Goal: Complete application form: Complete application form

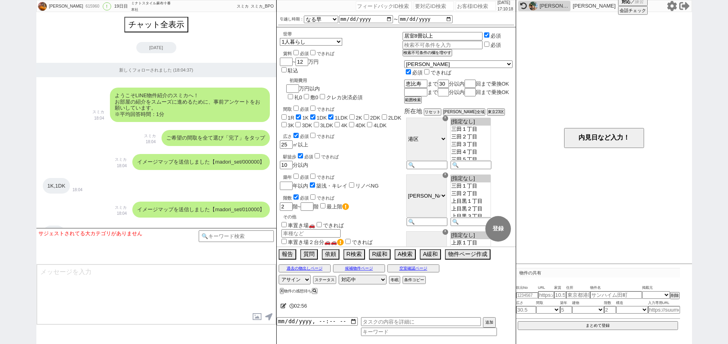
select select "13"
select select "0"
select select "3"
select select "10"
select select "13"
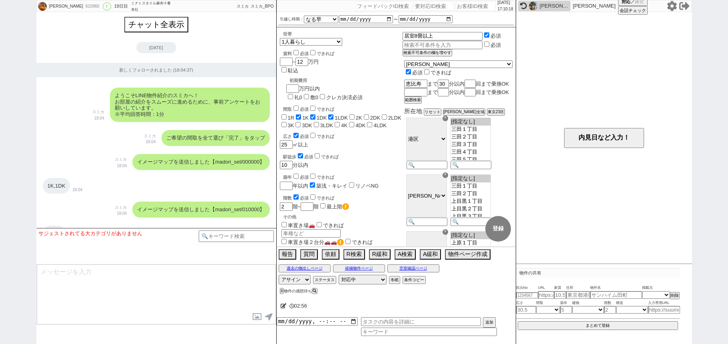
select select "62"
select select "1524"
select select "25"
select select "785"
select select "9"
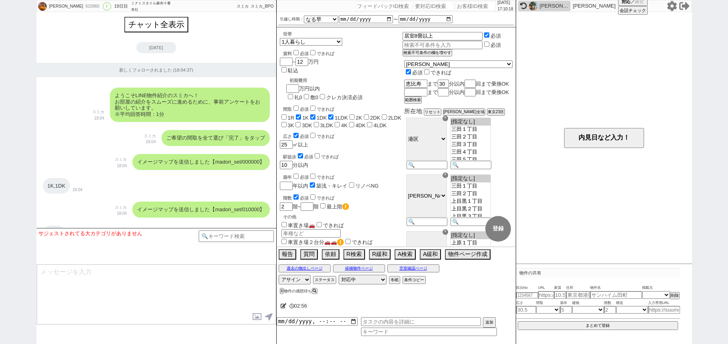
select select "335"
select select "14"
select select "469"
select select "75"
select select "[DATE]"
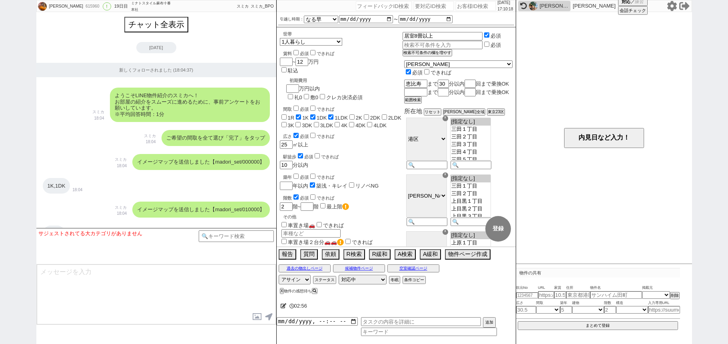
select select "60"
select select "1489"
select select "23"
select select "744"
select select "831"
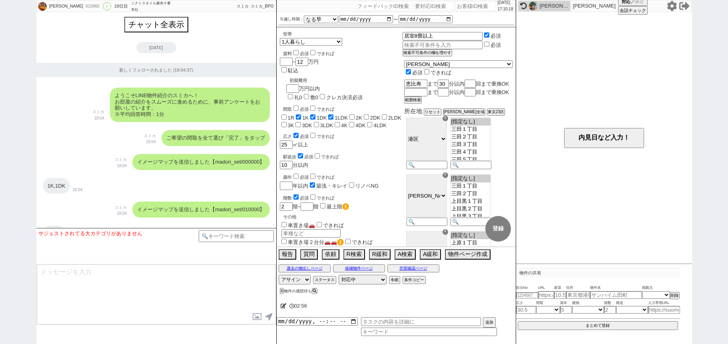
select select "70"
select select "1694"
select select "50"
select select "64"
select select "1568"
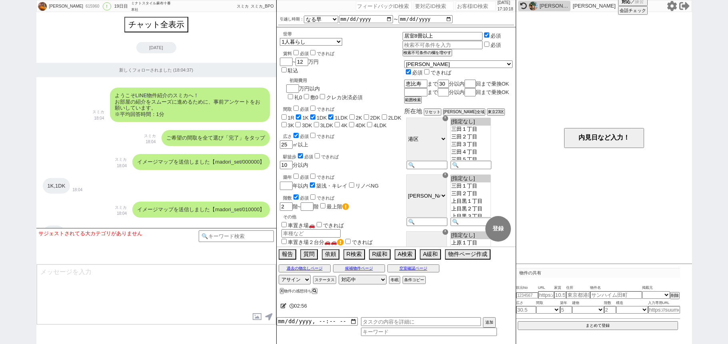
select select "52"
select select "1318"
select select "69"
select select "1662"
select select "47"
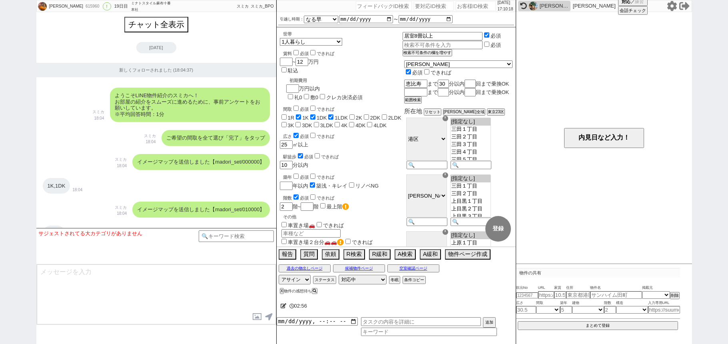
select select "59"
select select "1468"
select select "56"
select select "1388"
select select "48"
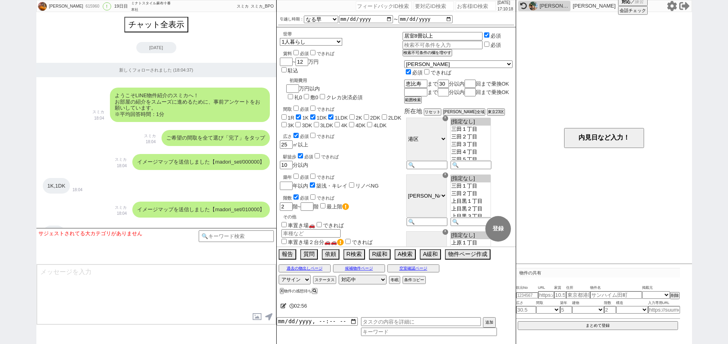
select select "57"
select select "67"
select select "68"
select select "1648"
select select "66"
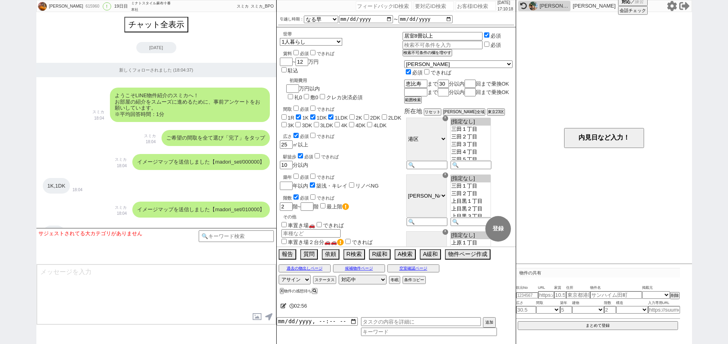
select select "53"
select select "44"
select select
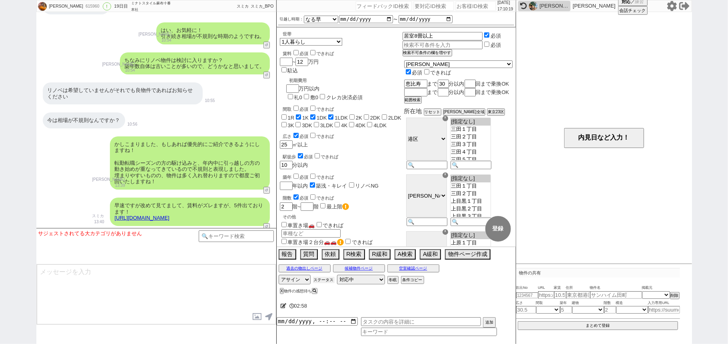
click at [325, 279] on button "ステータス" at bounding box center [324, 280] width 22 height 6
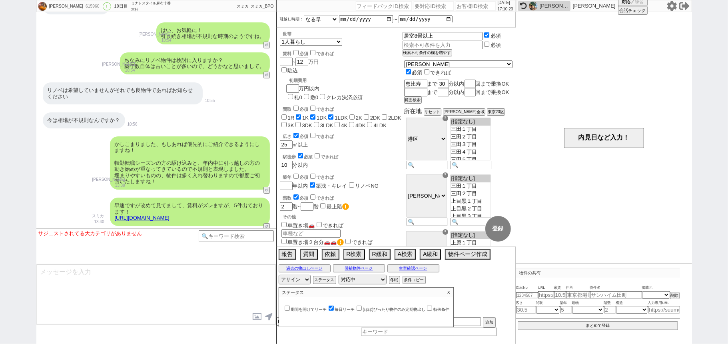
click at [343, 311] on label "毎日リーチ" at bounding box center [341, 309] width 28 height 4
click at [334, 311] on input "毎日リーチ" at bounding box center [331, 307] width 5 height 5
click at [343, 311] on label "毎日リーチ" at bounding box center [341, 309] width 28 height 4
click at [334, 311] on input "毎日リーチ" at bounding box center [331, 307] width 5 height 5
checkbox input "true"
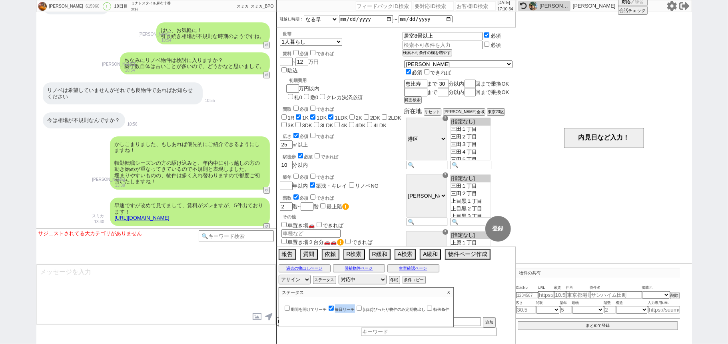
drag, startPoint x: 357, startPoint y: 309, endPoint x: 351, endPoint y: 296, distance: 14.5
click at [338, 311] on label "毎日リーチ" at bounding box center [341, 309] width 28 height 4
copy label "毎日リーチ"
